Goal: Navigation & Orientation: Find specific page/section

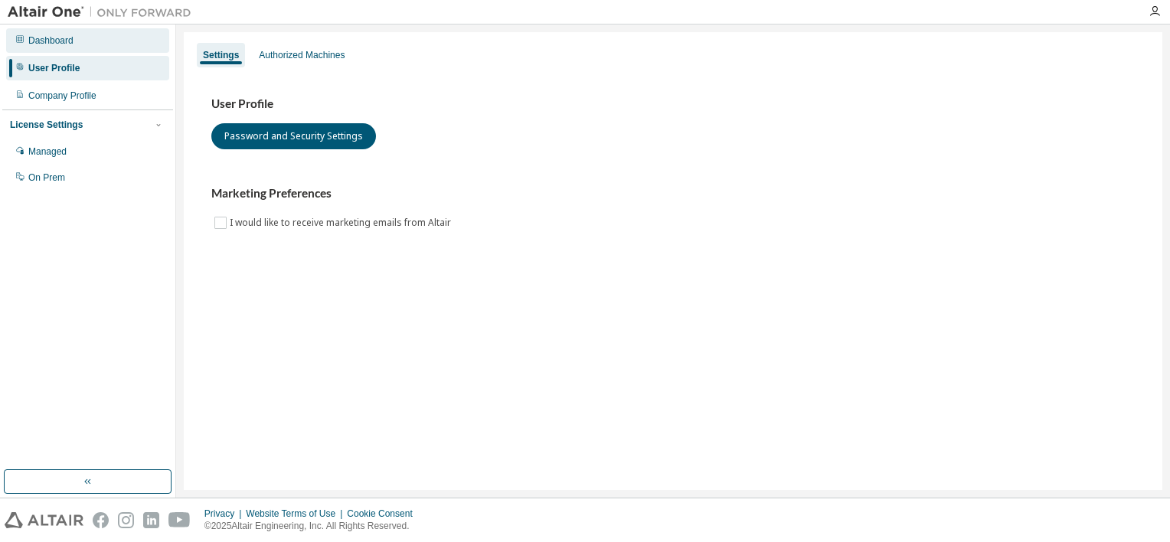
click at [83, 49] on div "Dashboard" at bounding box center [87, 40] width 163 height 24
